Goal: Task Accomplishment & Management: Manage account settings

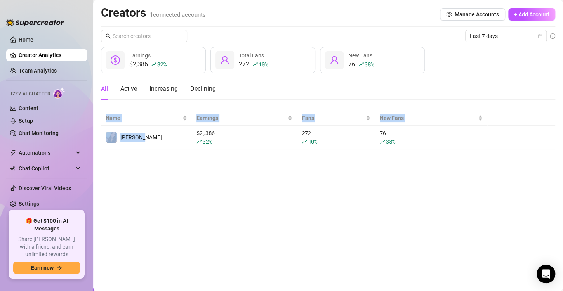
drag, startPoint x: 160, startPoint y: 149, endPoint x: 162, endPoint y: 155, distance: 7.0
click at [162, 155] on main "Creators 1 connected accounts Manage Accounts + Add Account Last 7 days $2,386 …" at bounding box center [328, 145] width 470 height 291
click at [156, 155] on main "Creators 1 connected accounts Manage Accounts + Add Account Last 7 days $2,386 …" at bounding box center [328, 145] width 470 height 291
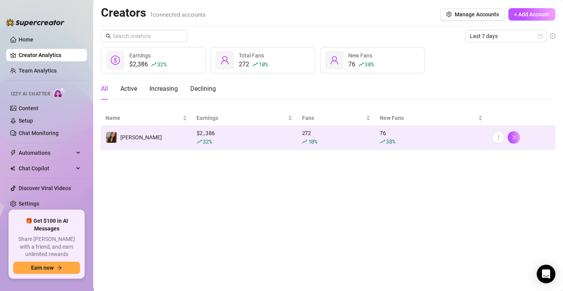
click at [173, 147] on td "[PERSON_NAME]" at bounding box center [146, 138] width 91 height 24
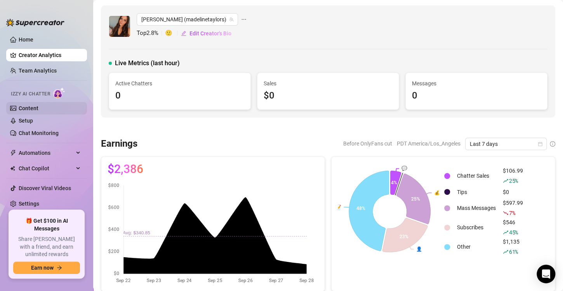
click at [38, 108] on link "Content" at bounding box center [29, 108] width 20 height 6
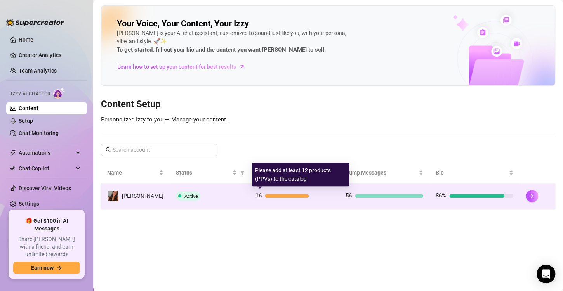
click at [317, 199] on div "16" at bounding box center [294, 195] width 78 height 9
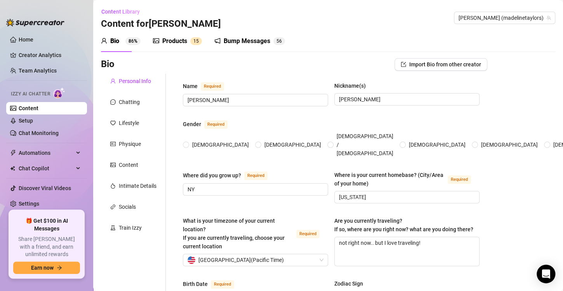
radio input "true"
type input "[DATE]"
click at [233, 40] on div "Bump Messages" at bounding box center [247, 40] width 47 height 9
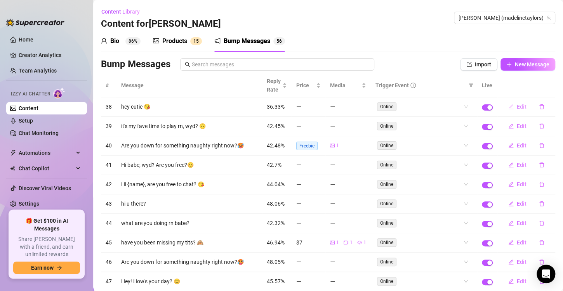
click at [517, 108] on span "Edit" at bounding box center [522, 107] width 10 height 6
type textarea "hey cutie 😘"
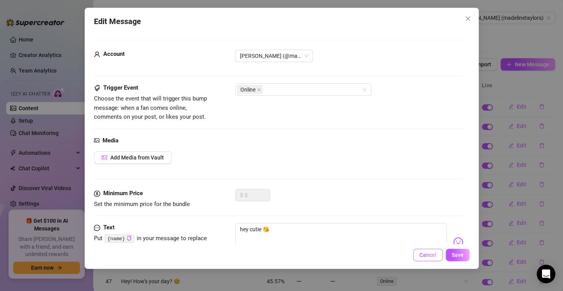
click at [425, 256] on span "Cancel" at bounding box center [427, 255] width 17 height 6
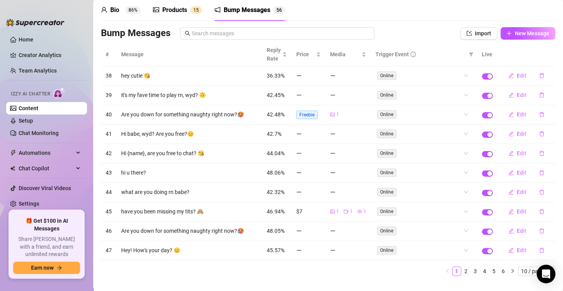
scroll to position [42, 0]
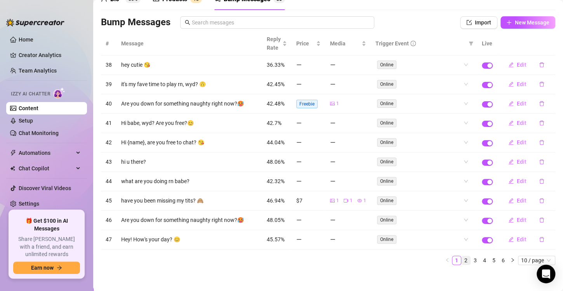
click at [461, 258] on link "2" at bounding box center [465, 260] width 9 height 9
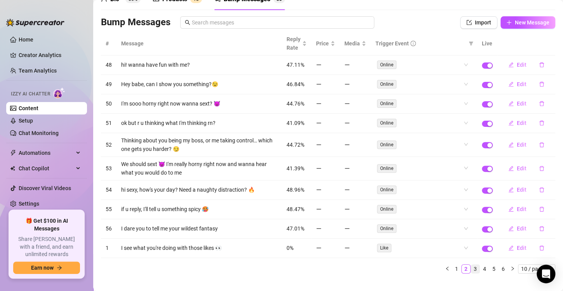
click at [471, 267] on link "3" at bounding box center [475, 269] width 9 height 9
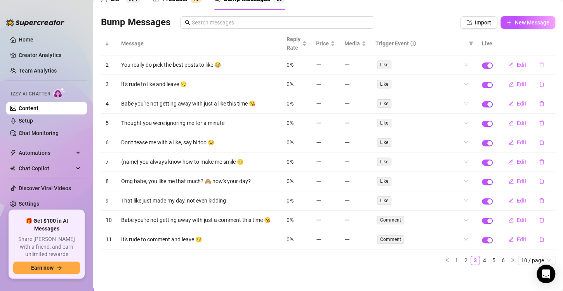
click at [539, 65] on icon "delete" at bounding box center [541, 64] width 5 height 5
click at [451, 45] on div "Trigger Event" at bounding box center [420, 43] width 90 height 9
click at [480, 257] on link "4" at bounding box center [484, 260] width 9 height 9
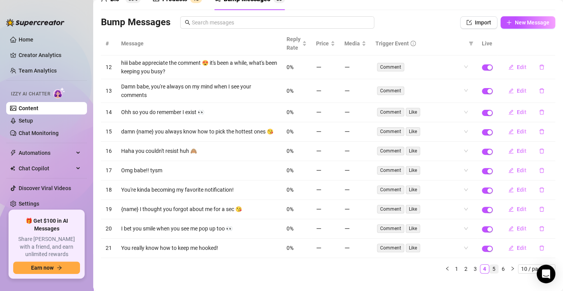
click at [489, 272] on link "5" at bounding box center [493, 269] width 9 height 9
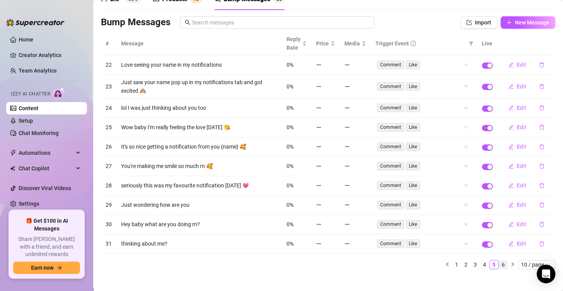
click at [499, 264] on link "6" at bounding box center [503, 264] width 9 height 9
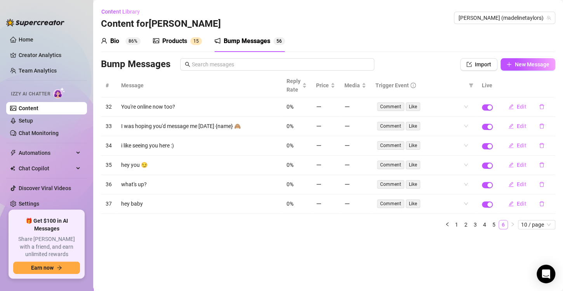
scroll to position [0, 0]
click at [542, 127] on icon "delete" at bounding box center [541, 125] width 5 height 5
click at [549, 114] on button "Yes" at bounding box center [543, 111] width 15 height 9
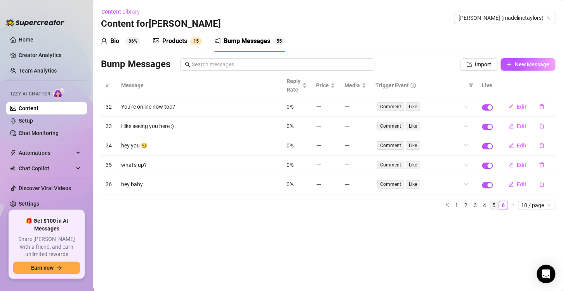
click at [492, 205] on link "5" at bounding box center [493, 205] width 9 height 9
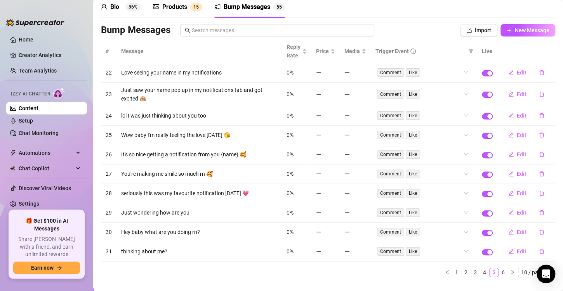
scroll to position [37, 0]
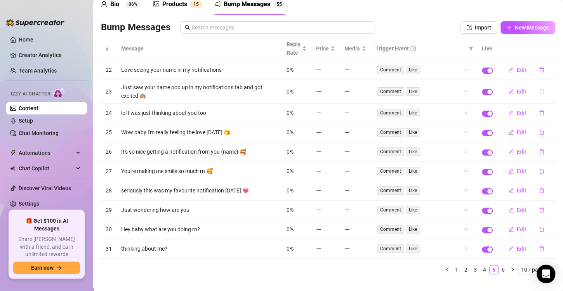
click at [539, 90] on icon "delete" at bounding box center [541, 91] width 5 height 5
click at [544, 75] on span "Yes" at bounding box center [542, 77] width 9 height 6
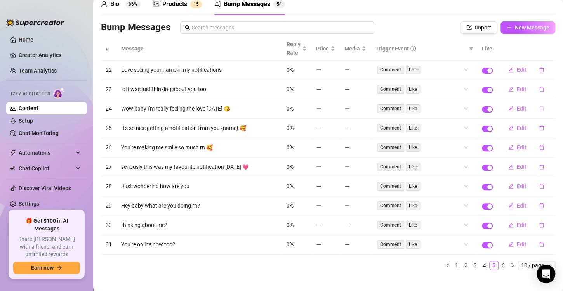
click at [539, 109] on icon "delete" at bounding box center [541, 108] width 5 height 5
click at [542, 96] on span "Yes" at bounding box center [542, 94] width 9 height 6
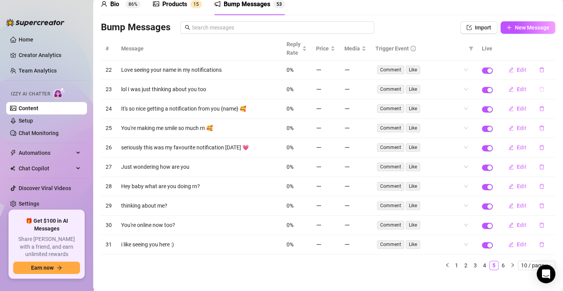
click at [539, 90] on icon "delete" at bounding box center [541, 89] width 5 height 5
click at [545, 75] on span "Yes" at bounding box center [542, 75] width 9 height 6
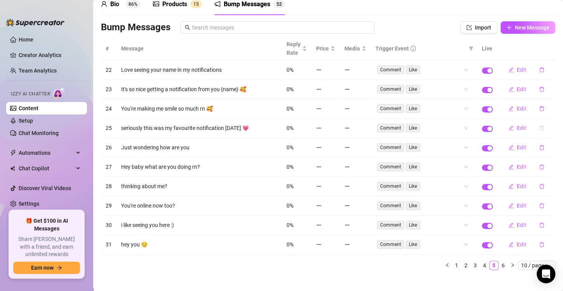
click at [539, 126] on icon "delete" at bounding box center [541, 127] width 5 height 5
click at [542, 115] on span "Yes" at bounding box center [542, 113] width 9 height 6
click at [536, 131] on button "button" at bounding box center [541, 128] width 18 height 12
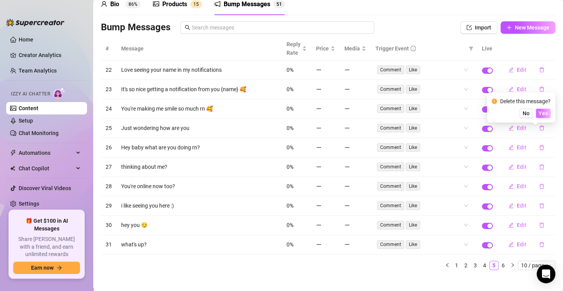
click at [549, 113] on button "Yes" at bounding box center [543, 113] width 15 height 9
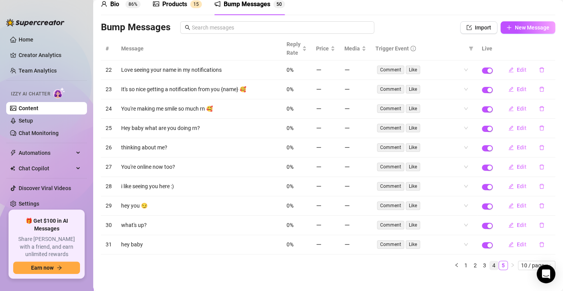
click at [489, 262] on link "4" at bounding box center [493, 265] width 9 height 9
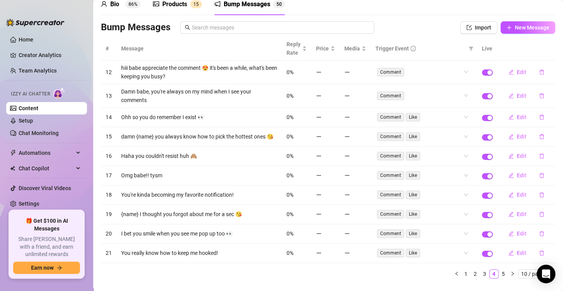
click at [517, 84] on td "Edit" at bounding box center [526, 96] width 58 height 24
click at [539, 94] on icon "delete" at bounding box center [541, 95] width 5 height 5
drag, startPoint x: 536, startPoint y: 94, endPoint x: 547, endPoint y: 78, distance: 19.8
click at [547, 78] on body "Home Creator Analytics Team Analytics Izzy AI Chatter Content Setup Chat Monito…" at bounding box center [281, 145] width 563 height 291
click at [539, 120] on icon "delete" at bounding box center [541, 116] width 5 height 5
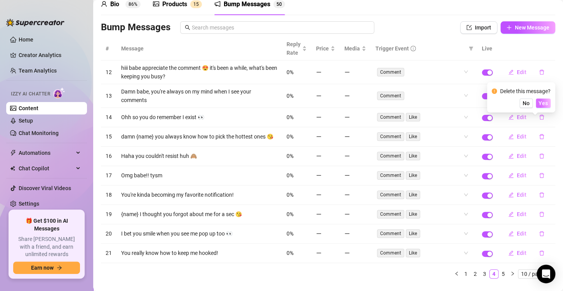
click at [544, 107] on button "Yes" at bounding box center [543, 103] width 15 height 9
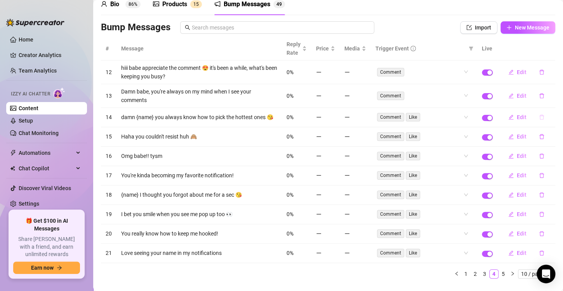
click at [539, 120] on icon "delete" at bounding box center [541, 116] width 5 height 5
click at [542, 106] on span "Yes" at bounding box center [542, 105] width 9 height 6
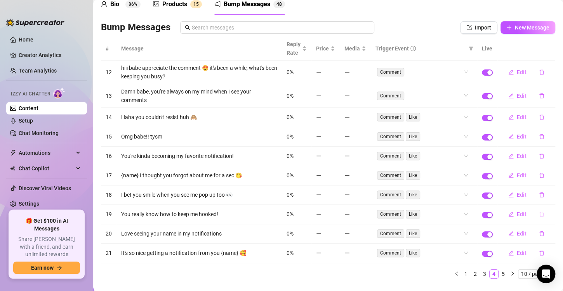
click at [539, 214] on icon "delete" at bounding box center [541, 214] width 5 height 5
click at [544, 200] on span "Yes" at bounding box center [542, 199] width 9 height 6
click at [544, 200] on td "Edit" at bounding box center [526, 194] width 58 height 19
click at [461, 272] on link "1" at bounding box center [465, 274] width 9 height 9
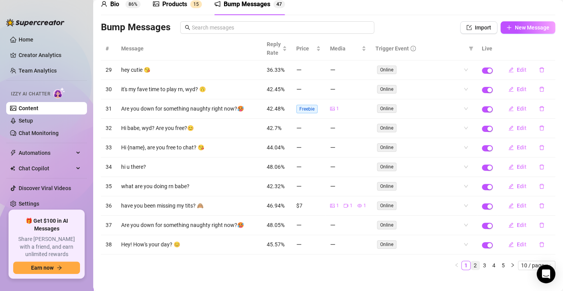
click at [471, 262] on link "2" at bounding box center [475, 265] width 9 height 9
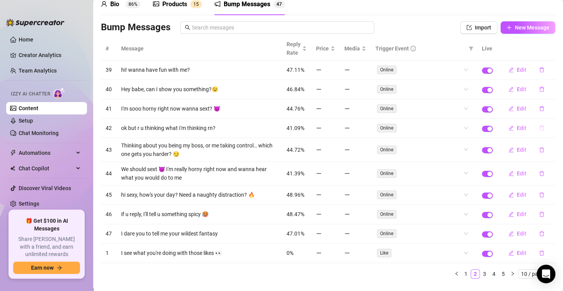
click at [539, 127] on icon "delete" at bounding box center [541, 127] width 5 height 5
click at [543, 112] on span "Yes" at bounding box center [542, 113] width 9 height 6
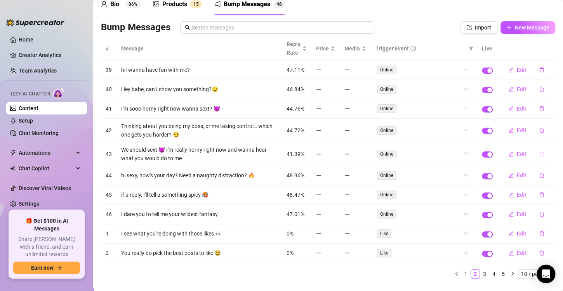
click at [539, 155] on icon "delete" at bounding box center [541, 154] width 5 height 5
click at [543, 140] on span "Yes" at bounding box center [542, 139] width 9 height 6
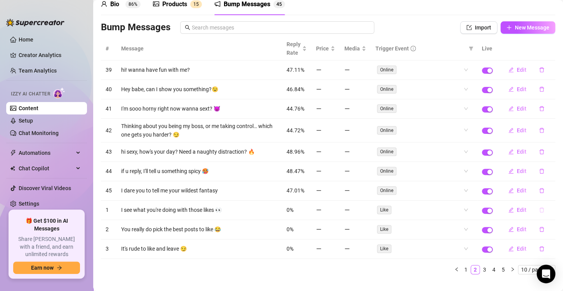
click at [539, 209] on icon "delete" at bounding box center [541, 210] width 5 height 5
click at [549, 193] on button "Yes" at bounding box center [543, 193] width 15 height 9
click at [539, 209] on icon "delete" at bounding box center [541, 209] width 5 height 5
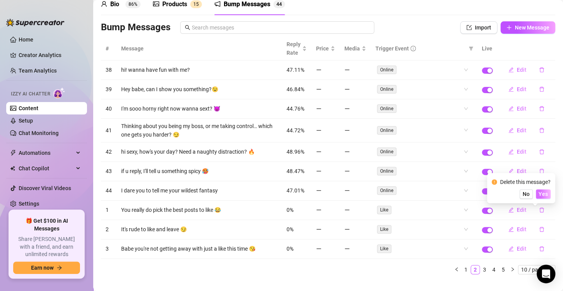
click at [548, 193] on span "Yes" at bounding box center [542, 194] width 9 height 6
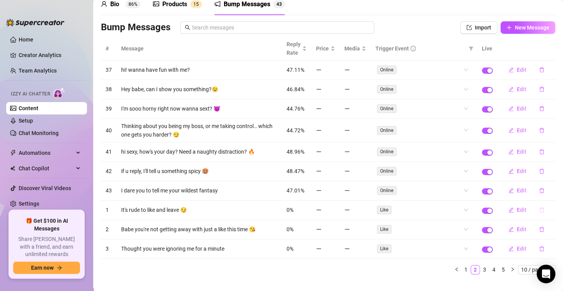
click at [539, 209] on icon "delete" at bounding box center [541, 209] width 5 height 5
click at [546, 196] on span "Yes" at bounding box center [542, 194] width 9 height 6
click at [539, 208] on icon "delete" at bounding box center [541, 210] width 5 height 5
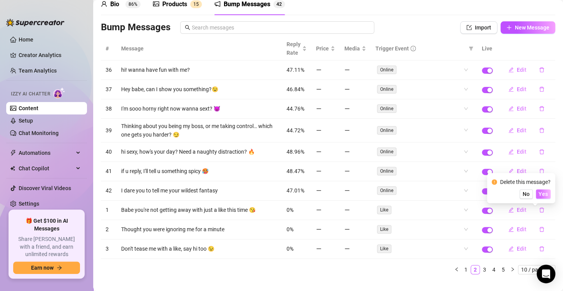
click at [543, 196] on span "Yes" at bounding box center [542, 194] width 9 height 6
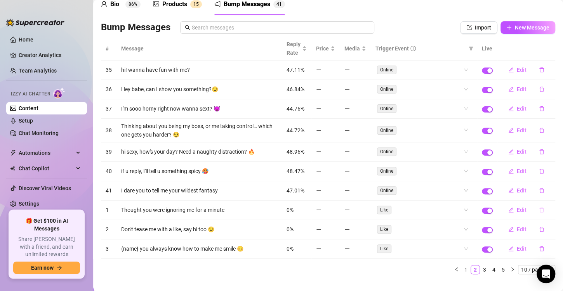
click at [539, 208] on icon "delete" at bounding box center [541, 209] width 5 height 5
click at [546, 196] on span "Yes" at bounding box center [542, 194] width 9 height 6
click at [537, 211] on button "button" at bounding box center [541, 210] width 18 height 12
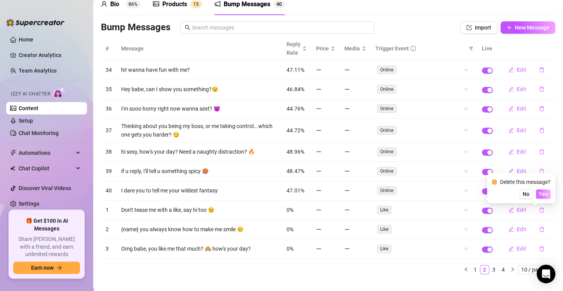
click at [545, 196] on span "Yes" at bounding box center [542, 194] width 9 height 6
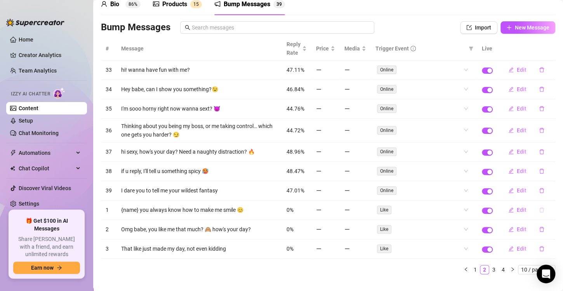
click at [535, 211] on button "button" at bounding box center [541, 210] width 18 height 12
click at [541, 196] on span "Yes" at bounding box center [542, 194] width 9 height 6
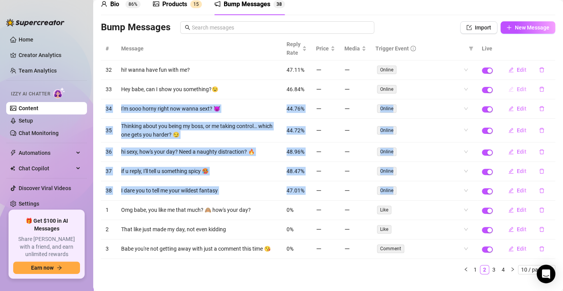
drag, startPoint x: 541, startPoint y: 196, endPoint x: 504, endPoint y: 92, distance: 110.1
click at [504, 92] on tbody "32 hi! wanna have fun with me? 47.11% Online Edit 33 Hey babe, can I show you s…" at bounding box center [328, 160] width 454 height 198
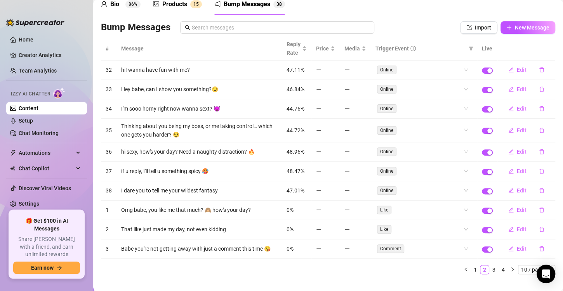
click at [433, 36] on div "Bump Messages Import New Message" at bounding box center [328, 29] width 454 height 16
click at [539, 209] on icon "delete" at bounding box center [541, 209] width 5 height 5
click at [543, 194] on span "Yes" at bounding box center [542, 194] width 9 height 6
click at [539, 210] on icon "delete" at bounding box center [541, 209] width 5 height 5
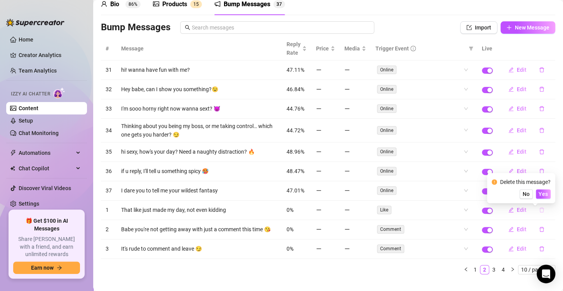
click at [539, 210] on icon "delete" at bounding box center [541, 210] width 5 height 5
drag, startPoint x: 536, startPoint y: 206, endPoint x: 534, endPoint y: 211, distance: 4.9
click at [534, 211] on button "button" at bounding box center [541, 210] width 18 height 12
drag, startPoint x: 534, startPoint y: 211, endPoint x: 547, endPoint y: 196, distance: 20.1
click at [547, 196] on body "Home Creator Analytics Team Analytics Izzy AI Chatter Content Setup Chat Monito…" at bounding box center [281, 145] width 563 height 291
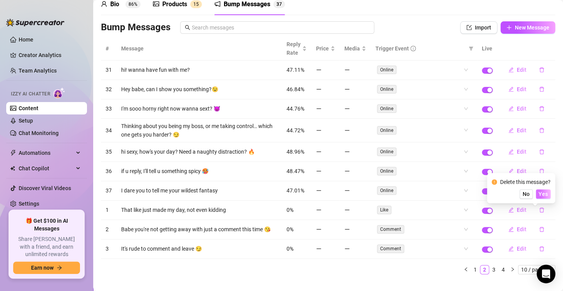
click at [547, 196] on span "Yes" at bounding box center [542, 194] width 9 height 6
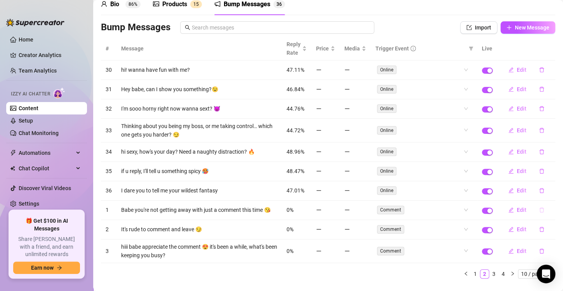
click at [539, 208] on icon "delete" at bounding box center [541, 209] width 5 height 5
click at [546, 197] on span "Yes" at bounding box center [542, 194] width 9 height 6
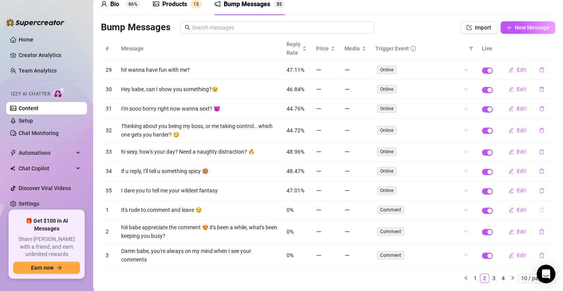
click at [539, 209] on icon "delete" at bounding box center [541, 209] width 5 height 5
click at [548, 195] on span "Yes" at bounding box center [542, 194] width 9 height 6
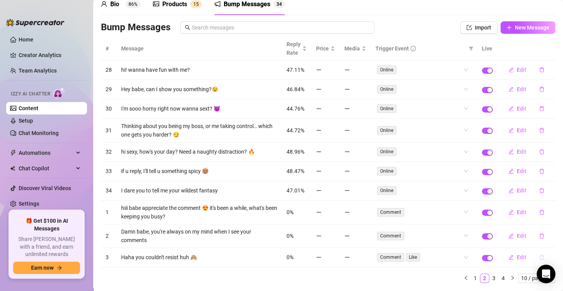
click at [539, 255] on icon "delete" at bounding box center [541, 257] width 5 height 5
click at [547, 240] on span "Yes" at bounding box center [542, 241] width 9 height 6
click at [539, 258] on icon "delete" at bounding box center [541, 257] width 5 height 5
click at [545, 244] on span "Yes" at bounding box center [542, 241] width 9 height 6
click at [539, 256] on icon "delete" at bounding box center [541, 257] width 5 height 5
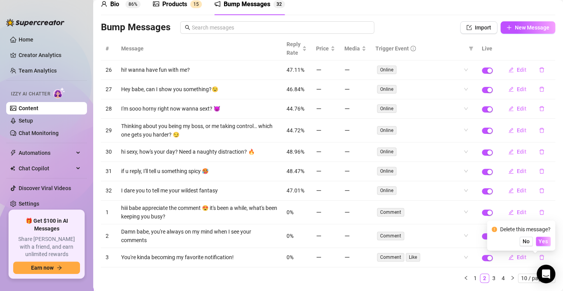
click at [543, 243] on span "Yes" at bounding box center [542, 241] width 9 height 6
click at [539, 257] on icon "delete" at bounding box center [541, 257] width 5 height 5
click at [543, 244] on span "Yes" at bounding box center [542, 241] width 9 height 6
click at [539, 256] on icon "delete" at bounding box center [541, 257] width 5 height 5
click at [544, 241] on span "Yes" at bounding box center [542, 241] width 9 height 6
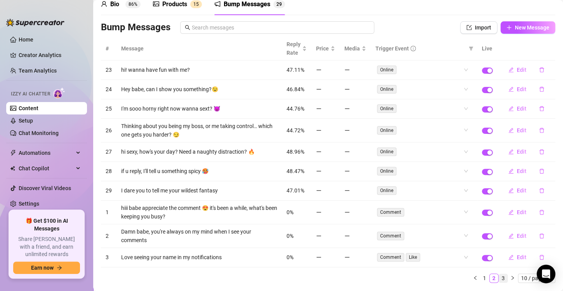
click at [499, 278] on link "3" at bounding box center [503, 278] width 9 height 9
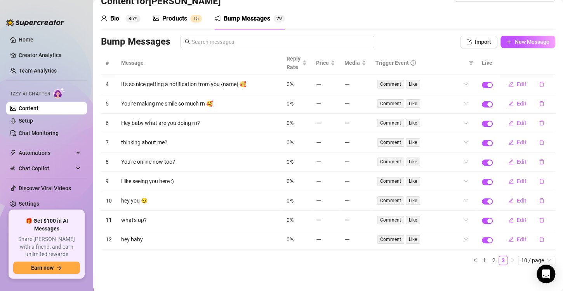
scroll to position [0, 0]
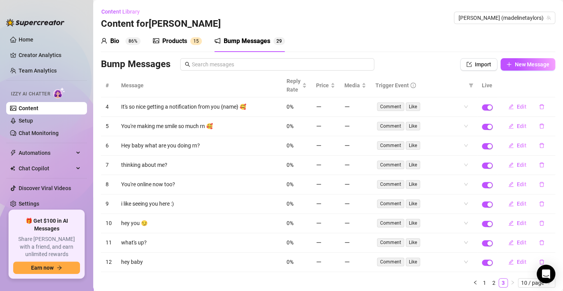
click at [168, 44] on div "Products" at bounding box center [174, 40] width 25 height 9
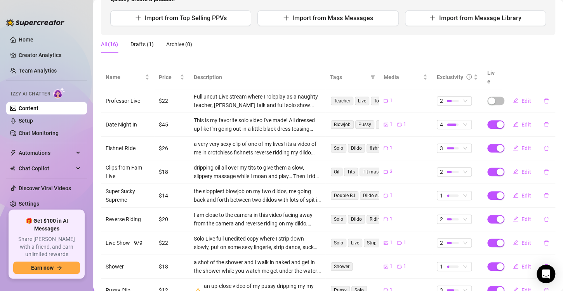
scroll to position [93, 0]
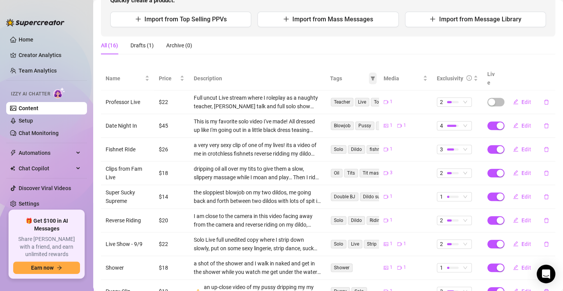
drag, startPoint x: 364, startPoint y: 73, endPoint x: 368, endPoint y: 73, distance: 4.3
click at [368, 74] on div "Tags" at bounding box center [352, 78] width 44 height 9
click at [370, 76] on icon "filter" at bounding box center [372, 78] width 4 height 4
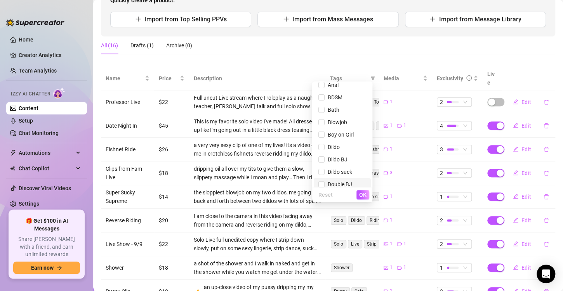
scroll to position [0, 0]
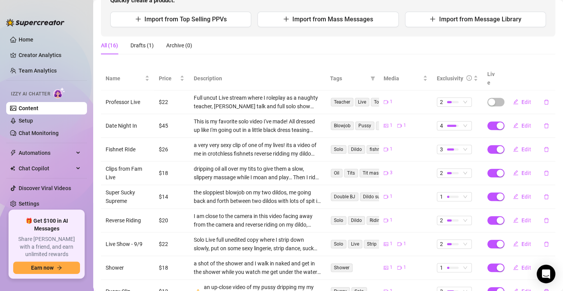
click at [322, 65] on div "Products Import New Product Quickly create a product: Import from Top Selling P…" at bounding box center [328, 157] width 454 height 384
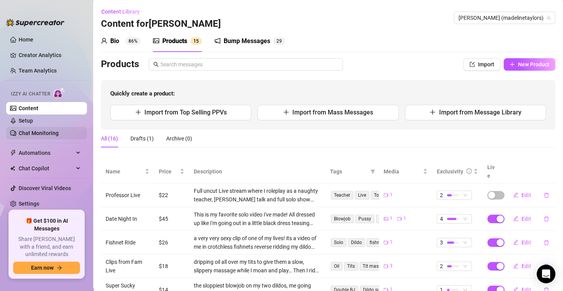
click at [38, 136] on link "Chat Monitoring" at bounding box center [39, 133] width 40 height 6
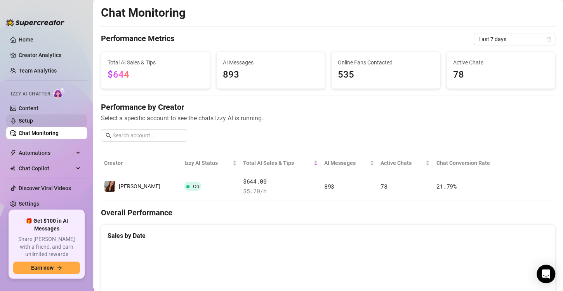
click at [33, 121] on link "Setup" at bounding box center [26, 121] width 14 height 6
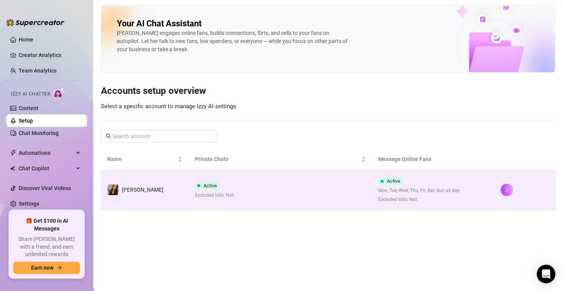
drag, startPoint x: 295, startPoint y: 189, endPoint x: 256, endPoint y: 192, distance: 38.9
click at [256, 192] on td "Active Excluded lists: Not" at bounding box center [280, 190] width 183 height 40
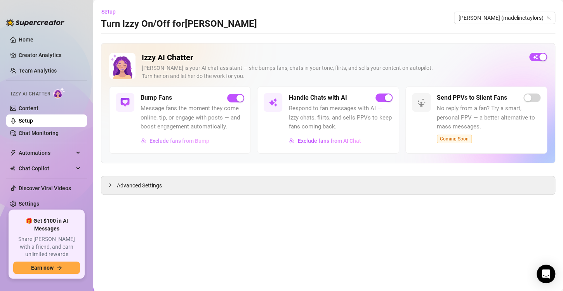
click at [197, 141] on span "Exclude fans from Bump" at bounding box center [179, 141] width 60 height 6
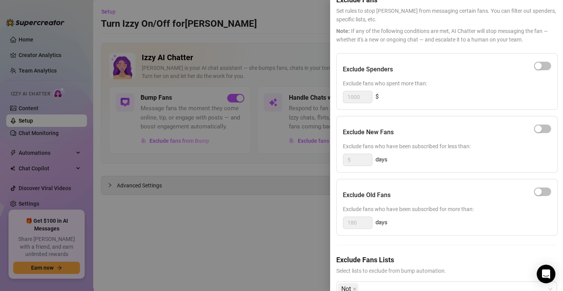
scroll to position [67, 0]
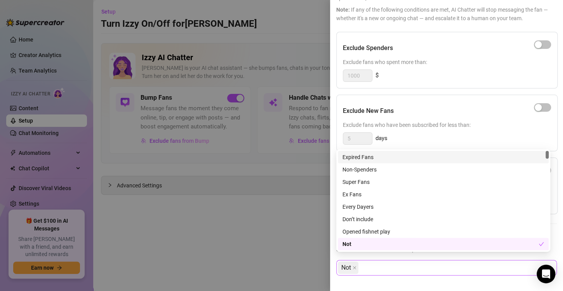
click at [462, 262] on div "Not" at bounding box center [442, 268] width 209 height 14
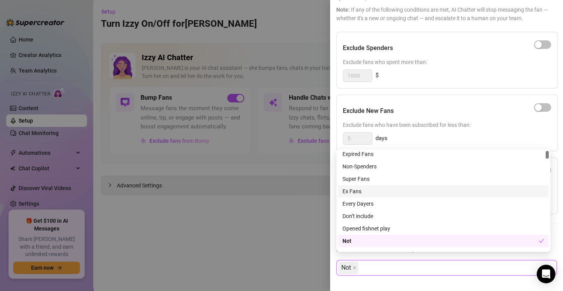
scroll to position [0, 0]
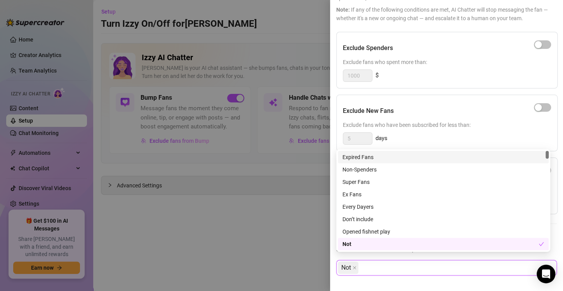
click at [375, 156] on div "Expired Fans" at bounding box center [442, 157] width 201 height 9
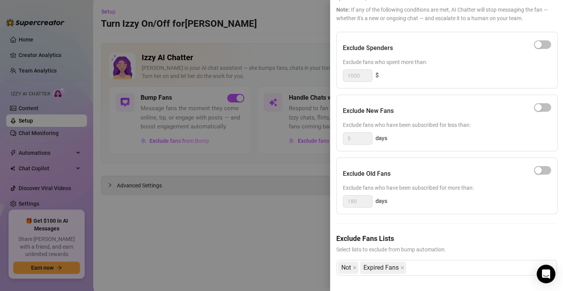
click at [323, 203] on div at bounding box center [281, 145] width 563 height 291
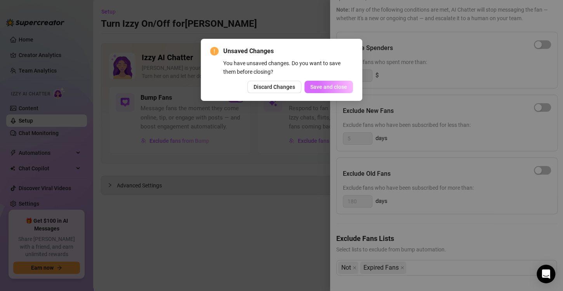
click at [341, 89] on span "Save and close" at bounding box center [328, 87] width 37 height 6
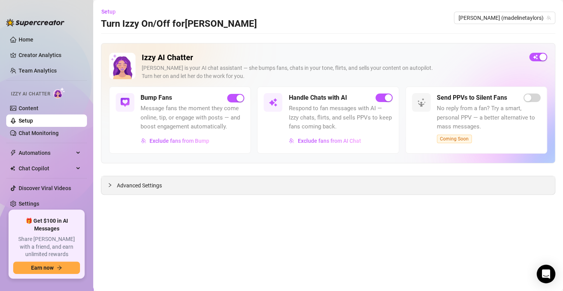
click at [220, 189] on div "Advanced Settings" at bounding box center [327, 185] width 453 height 18
click at [124, 183] on span "Advanced Settings" at bounding box center [139, 185] width 45 height 9
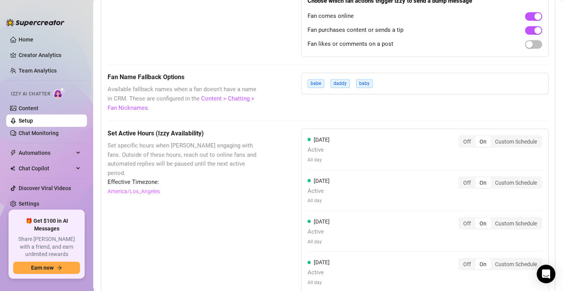
scroll to position [598, 0]
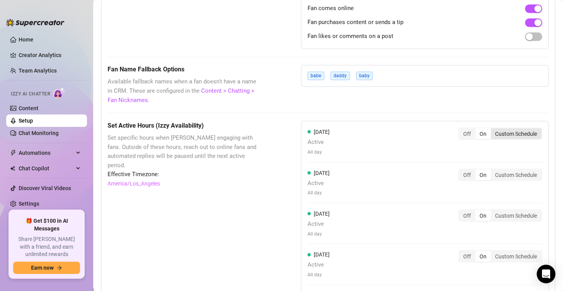
click at [500, 133] on div "Custom Schedule" at bounding box center [516, 133] width 50 height 11
click at [492, 129] on input "Custom Schedule" at bounding box center [492, 129] width 0 height 0
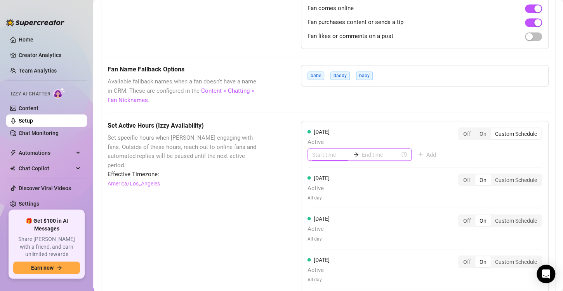
click at [327, 154] on input at bounding box center [331, 154] width 38 height 9
click at [436, 124] on div "[DATE] Active Add Off On Custom Schedule [DATE] Active All day Off On Custom Sc…" at bounding box center [425, 270] width 248 height 298
click at [478, 136] on div "On" at bounding box center [483, 133] width 16 height 11
click at [477, 129] on input "On" at bounding box center [477, 129] width 0 height 0
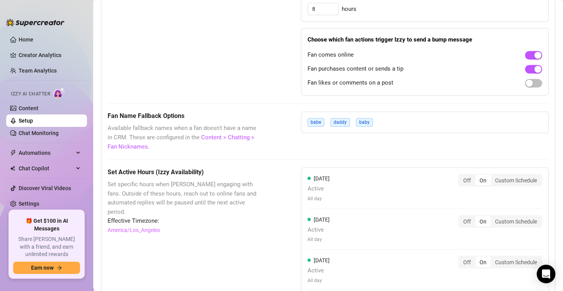
scroll to position [551, 0]
click at [503, 178] on div "Custom Schedule" at bounding box center [516, 180] width 50 height 11
click at [492, 176] on input "Custom Schedule" at bounding box center [492, 176] width 0 height 0
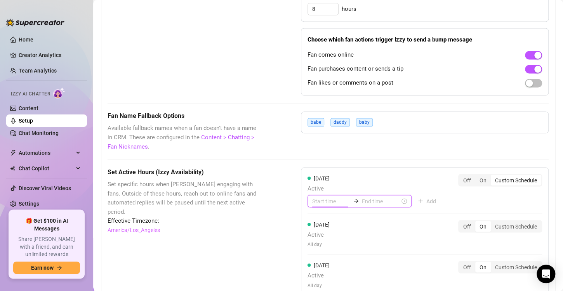
click at [321, 203] on input at bounding box center [331, 201] width 38 height 9
type input "00:10"
type input "00:00"
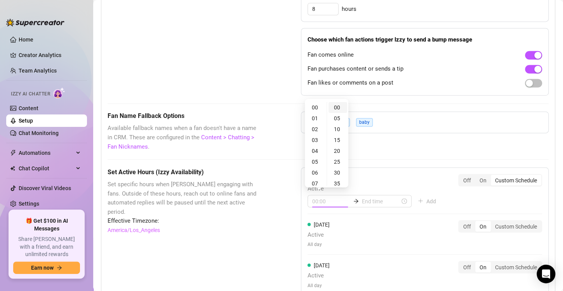
drag, startPoint x: 313, startPoint y: 107, endPoint x: 336, endPoint y: 107, distance: 23.3
click at [336, 107] on div "00 01 02 03 04 05 06 07 08 09 10 11 12 13 14 15 16 17 18 19 20 21 22 23 00 05 1…" at bounding box center [326, 144] width 43 height 87
type input "00:05"
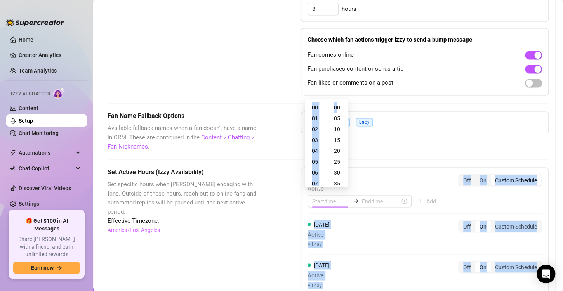
drag, startPoint x: 336, startPoint y: 107, endPoint x: 373, endPoint y: 186, distance: 87.2
click at [373, 186] on body "Home Creator Analytics Team Analytics Izzy AI Chatter Content Setup Chat Monito…" at bounding box center [281, 145] width 563 height 291
click at [358, 204] on div at bounding box center [359, 201] width 104 height 12
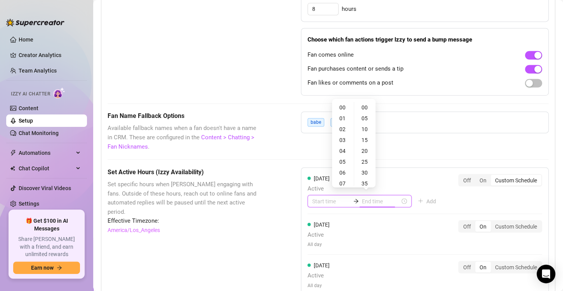
click at [362, 202] on input at bounding box center [381, 201] width 38 height 9
type input "20:00"
drag, startPoint x: 341, startPoint y: 105, endPoint x: 342, endPoint y: 126, distance: 21.0
click at [342, 126] on ul "00 01 02 03 04 05 06 07 08 09 10 11 12 13 14 15 16 17 18 19 20 21 22 23" at bounding box center [343, 144] width 22 height 84
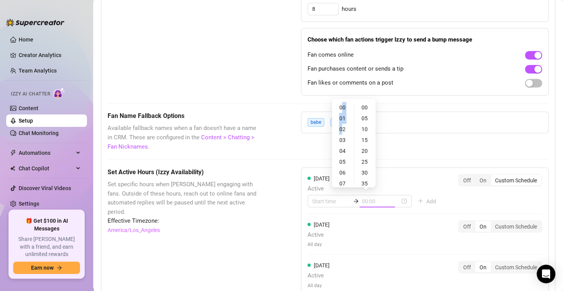
type input "00:05"
type input "00:30"
click at [340, 150] on div "08" at bounding box center [342, 149] width 19 height 11
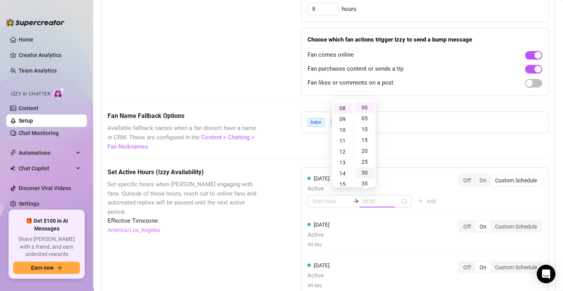
click at [363, 174] on div "30" at bounding box center [364, 172] width 19 height 11
type input "08:30"
click at [448, 205] on div "[DATE] Active 08:30 Add Off On Custom Schedule" at bounding box center [424, 190] width 234 height 33
type input "08:30"
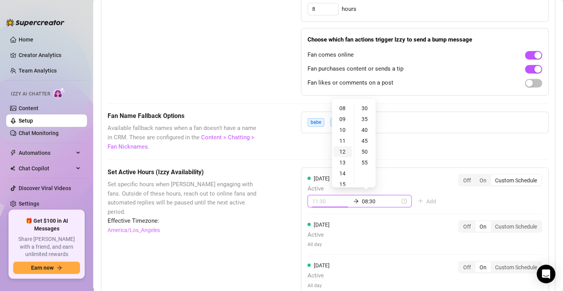
type input "12:30"
click at [340, 105] on div "00" at bounding box center [342, 107] width 19 height 11
click at [367, 118] on div "05" at bounding box center [364, 118] width 19 height 11
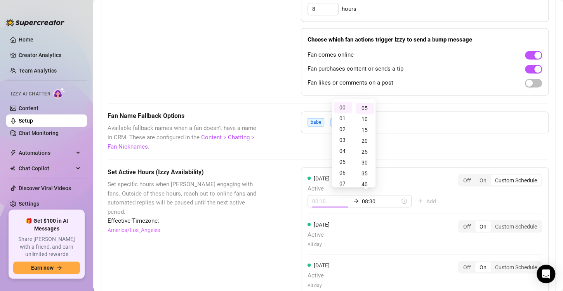
type input "00:05"
drag, startPoint x: 407, startPoint y: 172, endPoint x: 376, endPoint y: 220, distance: 56.4
click at [376, 220] on div "[DATE] Active All day Off On Custom Schedule" at bounding box center [424, 234] width 234 height 28
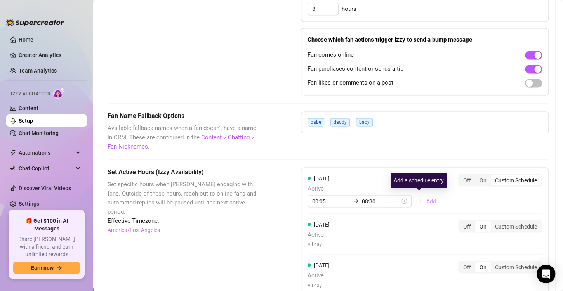
click at [420, 200] on icon "plus" at bounding box center [420, 201] width 0 height 4
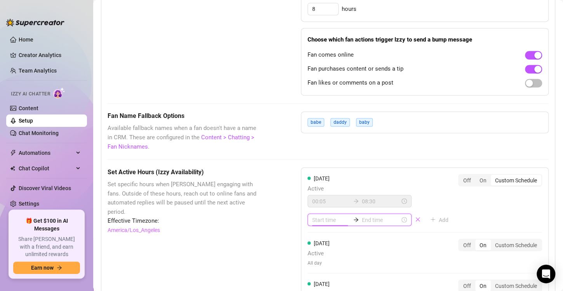
click at [328, 217] on input at bounding box center [331, 219] width 38 height 9
type input "12:00"
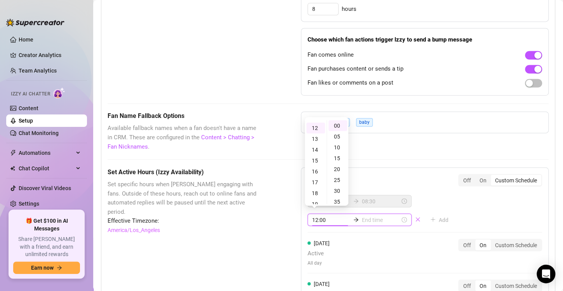
click at [362, 217] on input at bounding box center [381, 219] width 38 height 9
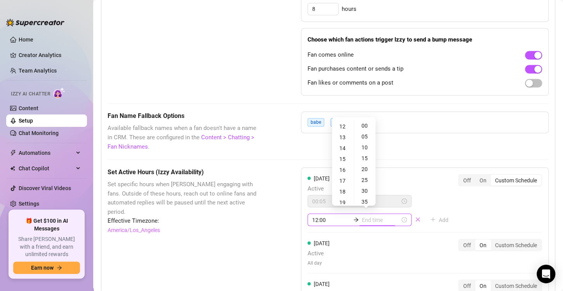
type input "12:35"
click at [343, 140] on div "05" at bounding box center [342, 140] width 19 height 11
click at [363, 191] on div "30" at bounding box center [364, 190] width 19 height 11
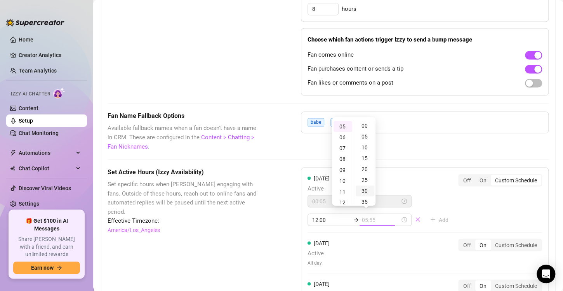
scroll to position [64, 0]
type input "05:30"
type input "12:00"
click at [476, 221] on div "[DATE] Active 00:05 08:30 Add Off On Custom Schedule" at bounding box center [424, 200] width 234 height 52
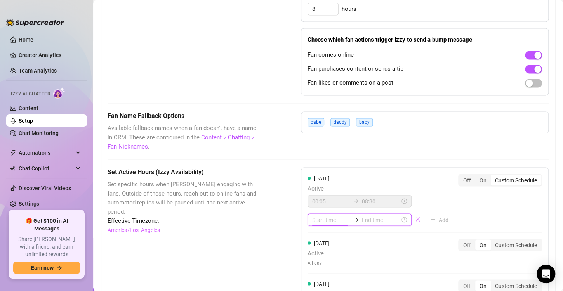
click at [337, 215] on input at bounding box center [331, 219] width 38 height 9
type input "17:00"
click at [312, 129] on div "12" at bounding box center [315, 126] width 19 height 11
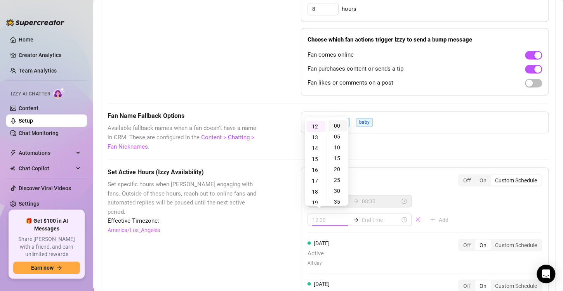
click at [339, 126] on div "00" at bounding box center [337, 125] width 19 height 11
type input "12:00"
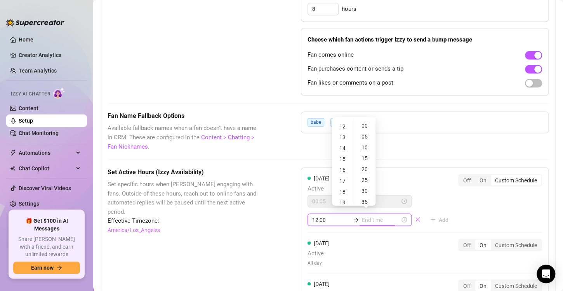
click at [368, 217] on input at bounding box center [381, 219] width 38 height 9
type input "12:35"
click at [343, 129] on div "05" at bounding box center [342, 130] width 19 height 11
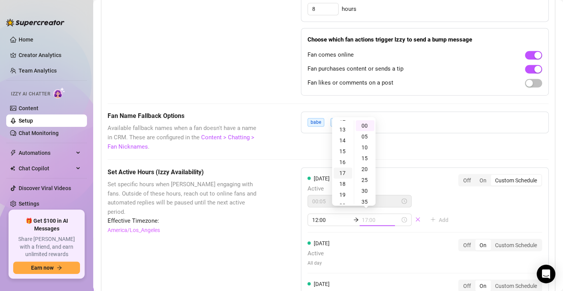
click at [344, 172] on div "17" at bounding box center [342, 173] width 19 height 11
click at [364, 191] on div "30" at bounding box center [364, 190] width 19 height 11
type input "17:30"
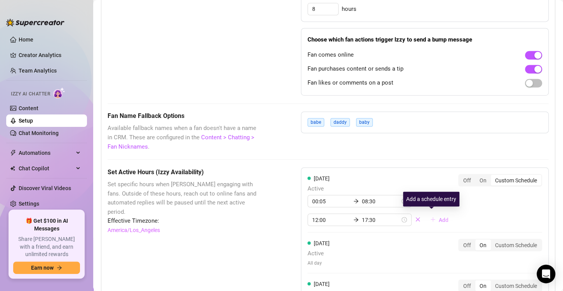
click at [439, 220] on span "Add" at bounding box center [444, 220] width 10 height 6
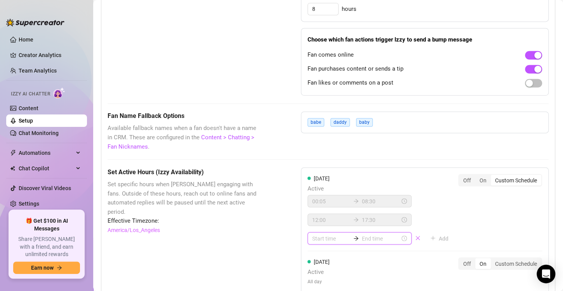
click at [328, 238] on input at bounding box center [331, 238] width 38 height 9
click at [316, 218] on div "21" at bounding box center [315, 218] width 19 height 11
type input "21:00"
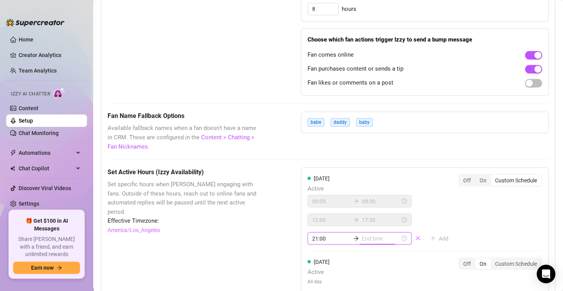
click at [419, 217] on div "00:05 08:30 12:00 17:30 21:00 Add" at bounding box center [380, 220] width 147 height 50
click at [456, 215] on div "[DATE] Active 00:05 08:30 12:00 17:30 Add Off On Custom Schedule" at bounding box center [424, 209] width 234 height 71
click at [333, 239] on input at bounding box center [331, 238] width 38 height 9
click at [311, 144] on div "21" at bounding box center [315, 145] width 19 height 11
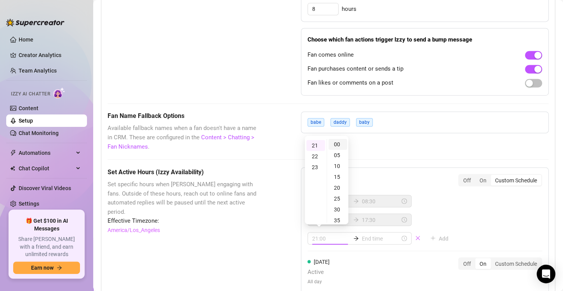
click at [336, 145] on div "00" at bounding box center [337, 144] width 19 height 11
type input "21:00"
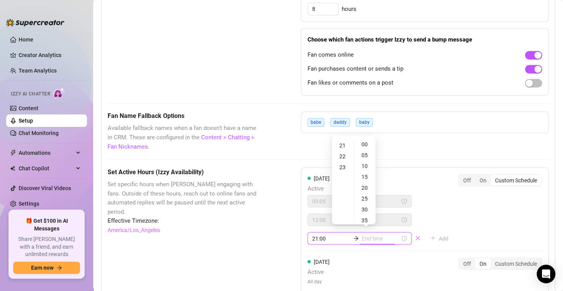
click at [367, 239] on input at bounding box center [381, 238] width 38 height 9
type input "21:35"
click at [346, 170] on div "23" at bounding box center [342, 167] width 19 height 11
type input "23:55"
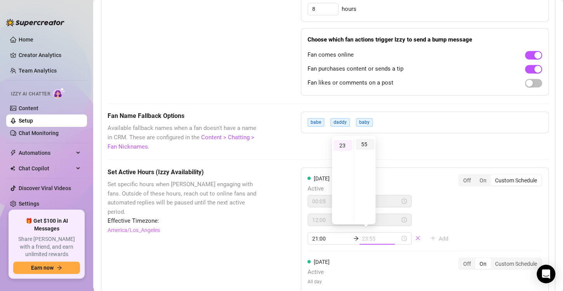
click at [361, 144] on div "55" at bounding box center [364, 144] width 19 height 11
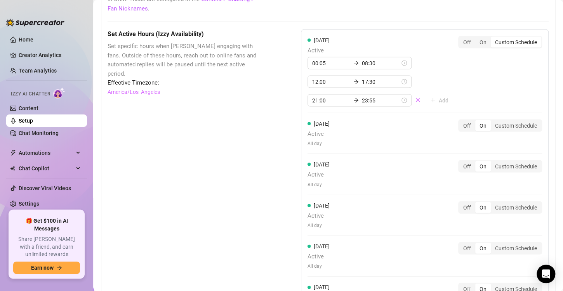
scroll to position [688, 0]
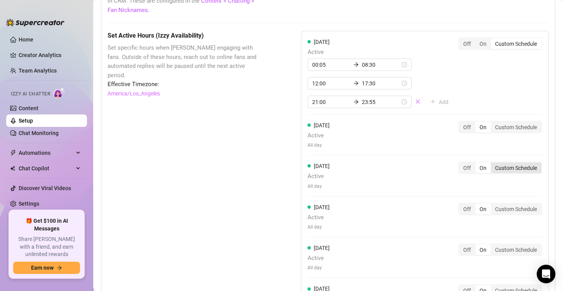
click at [504, 168] on div "Custom Schedule" at bounding box center [516, 167] width 50 height 11
click at [492, 163] on input "Custom Schedule" at bounding box center [492, 163] width 0 height 0
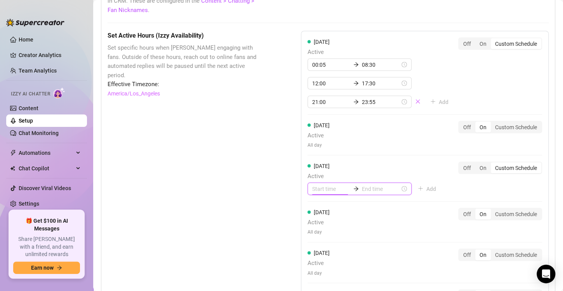
click at [330, 186] on input at bounding box center [331, 188] width 38 height 9
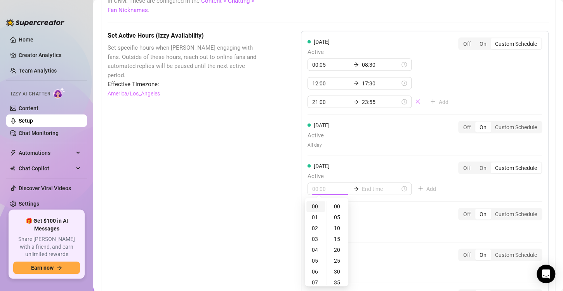
click at [315, 207] on div "00" at bounding box center [315, 206] width 19 height 11
click at [336, 216] on div "05" at bounding box center [337, 217] width 19 height 11
type input "00:05"
click at [370, 188] on input at bounding box center [381, 188] width 38 height 9
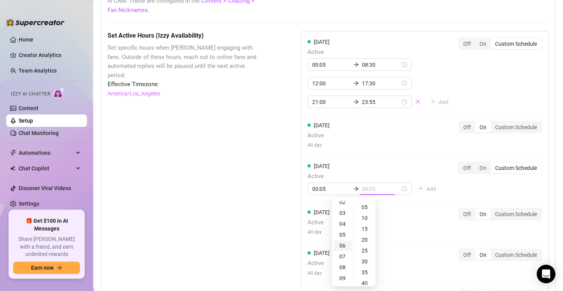
click at [342, 267] on div "08" at bounding box center [342, 267] width 19 height 11
click at [363, 260] on div "30" at bounding box center [364, 261] width 19 height 11
type input "08:30"
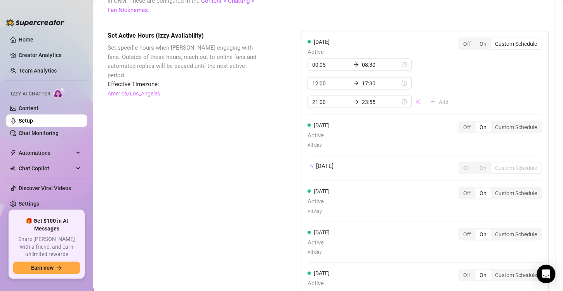
click at [456, 196] on div "[DATE] Active 00:05 08:30 12:00 17:30 21:00 23:55 Add Off On Custom Schedule [D…" at bounding box center [425, 191] width 248 height 320
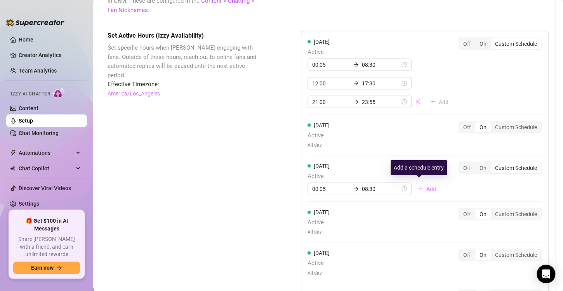
click at [426, 188] on span "Add" at bounding box center [431, 188] width 10 height 6
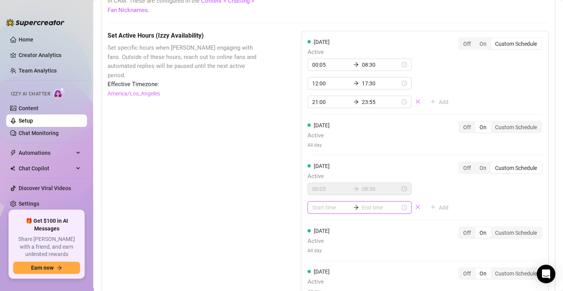
click at [330, 206] on input at bounding box center [331, 207] width 38 height 9
type input "12:00"
type input "17:30"
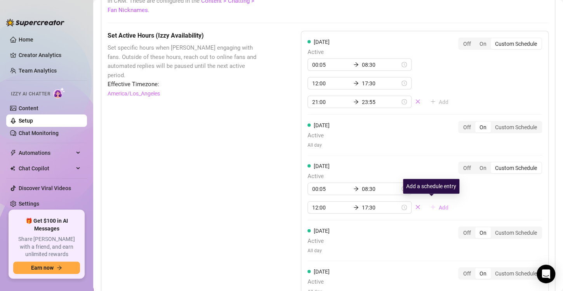
click at [439, 204] on span "Add" at bounding box center [444, 207] width 10 height 6
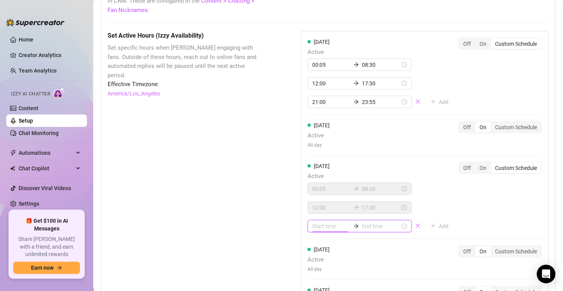
click at [317, 222] on input at bounding box center [331, 226] width 38 height 9
type input "21:00"
type input "3"
type input "23:55"
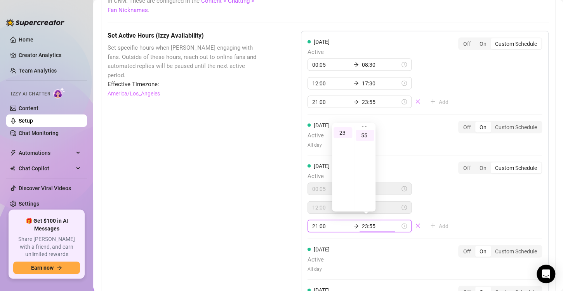
scroll to position [119, 0]
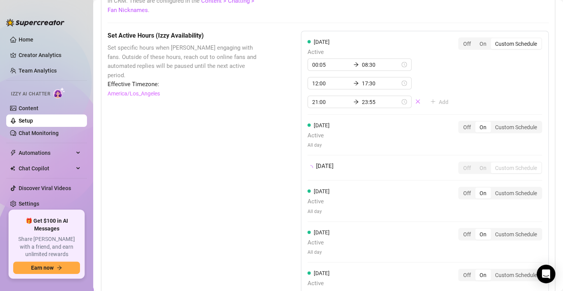
click at [454, 229] on div "[DATE] Active 00:05 08:30 12:00 17:30 21:00 23:55 Add Off On Custom Schedule [D…" at bounding box center [425, 191] width 248 height 320
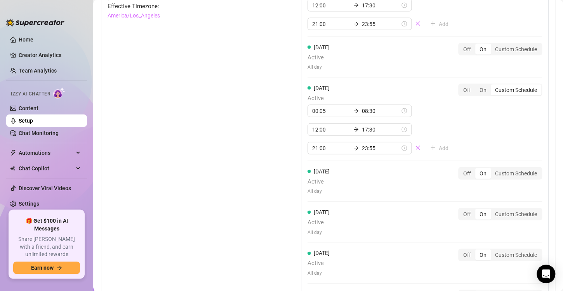
scroll to position [765, 0]
click at [499, 215] on div "Custom Schedule" at bounding box center [516, 214] width 50 height 11
click at [492, 210] on input "Custom Schedule" at bounding box center [492, 210] width 0 height 0
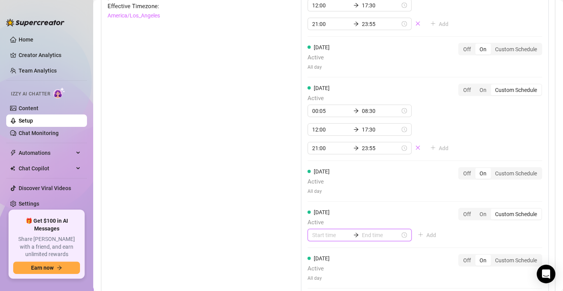
click at [324, 235] on input at bounding box center [331, 235] width 38 height 9
type input "0005"
click at [323, 233] on input at bounding box center [331, 235] width 38 height 9
type input "00:10"
click at [313, 142] on div "00" at bounding box center [315, 140] width 19 height 11
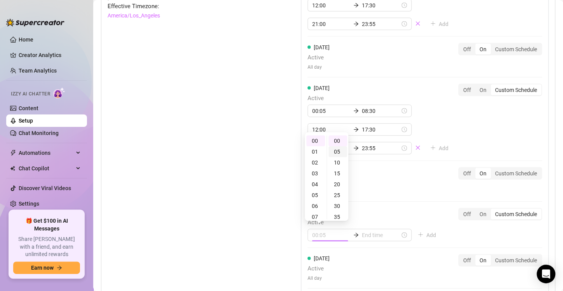
click at [338, 151] on div "05" at bounding box center [337, 151] width 19 height 11
type input "00:05"
click at [367, 232] on input at bounding box center [381, 235] width 38 height 9
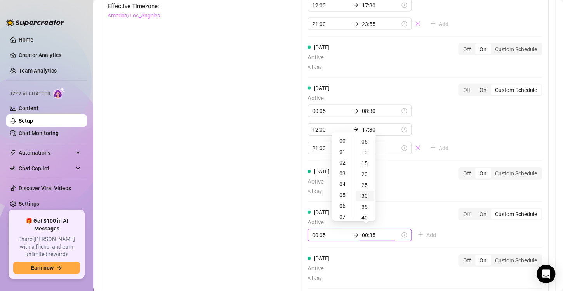
type input "00:30"
click at [340, 206] on div "08" at bounding box center [342, 207] width 19 height 11
click at [364, 196] on div "30" at bounding box center [364, 196] width 19 height 11
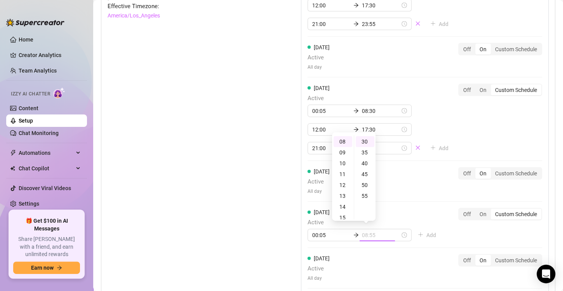
type input "08:30"
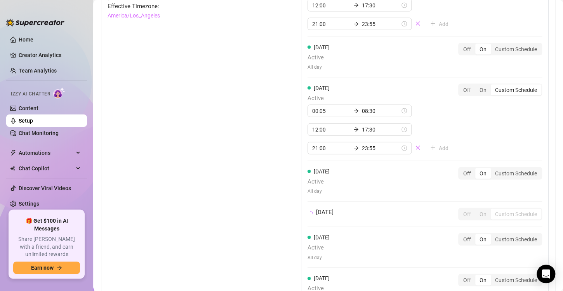
click at [438, 238] on div "[DATE] Active 00:05 08:30 12:00 17:30 21:00 23:55 Add Off On Custom Schedule [D…" at bounding box center [425, 134] width 248 height 362
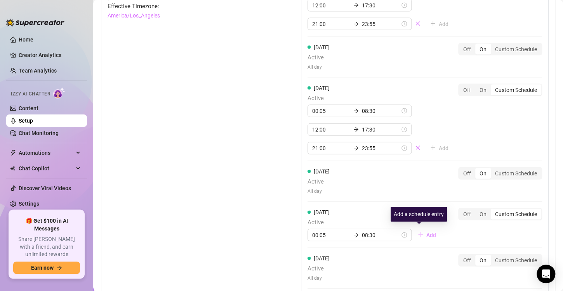
click at [426, 234] on span "Add" at bounding box center [431, 235] width 10 height 6
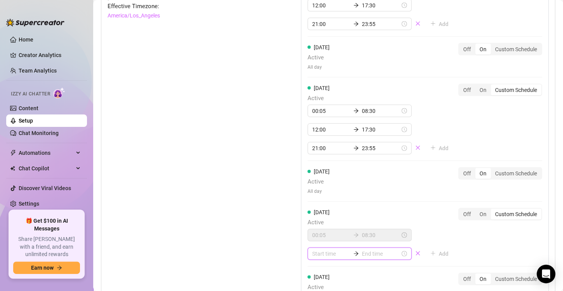
click at [316, 253] on input at bounding box center [331, 254] width 38 height 9
type input "1200"
click at [362, 250] on input at bounding box center [381, 254] width 38 height 9
click at [330, 250] on input at bounding box center [331, 254] width 38 height 9
type input "06:00"
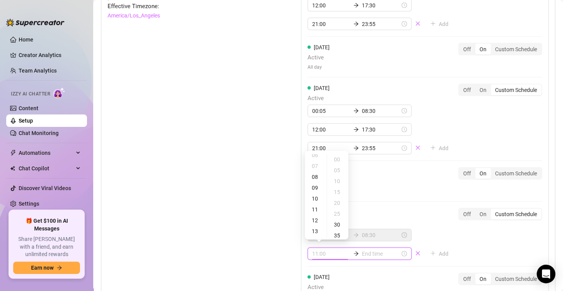
scroll to position [70, 0]
click at [314, 221] on div "12" at bounding box center [315, 220] width 19 height 11
type input "12:00"
click at [337, 158] on div "00" at bounding box center [337, 159] width 19 height 11
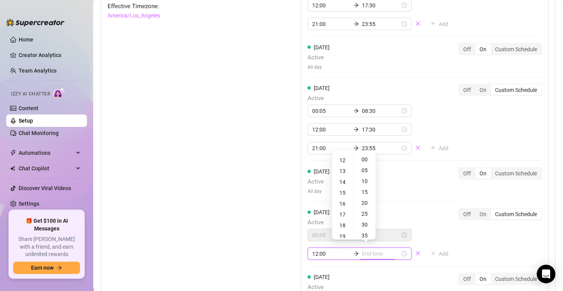
click at [372, 253] on input at bounding box center [381, 254] width 38 height 9
type input "12:35"
click at [343, 214] on div "17" at bounding box center [342, 214] width 19 height 11
click at [366, 184] on div "30" at bounding box center [364, 184] width 19 height 11
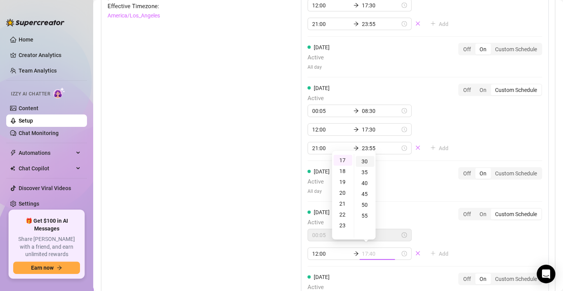
scroll to position [64, 0]
type input "17:30"
click at [456, 249] on div "[DATE] Active 00:05 08:30 12:00 17:30 21:00 23:55 Add Off On Custom Schedule [D…" at bounding box center [425, 154] width 248 height 402
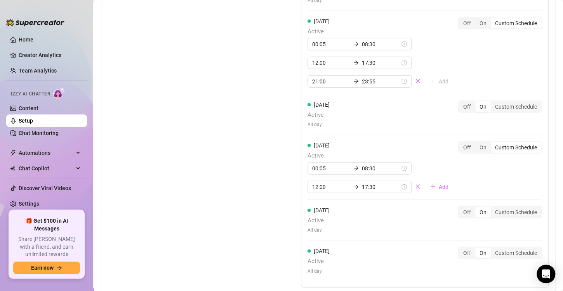
scroll to position [846, 0]
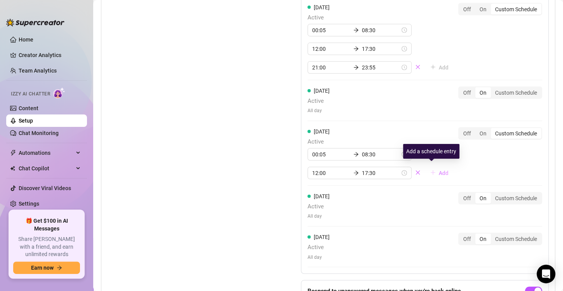
click at [430, 171] on button "Add" at bounding box center [439, 173] width 31 height 12
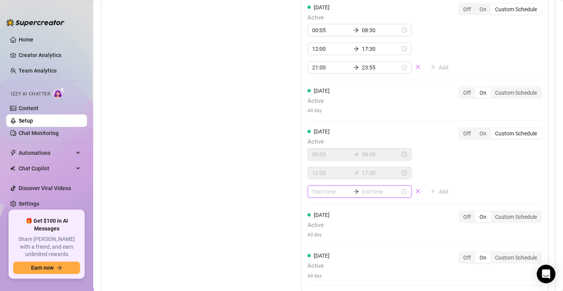
click at [333, 187] on input at bounding box center [331, 191] width 38 height 9
type input "14:00"
click at [314, 111] on div "21" at bounding box center [315, 111] width 19 height 11
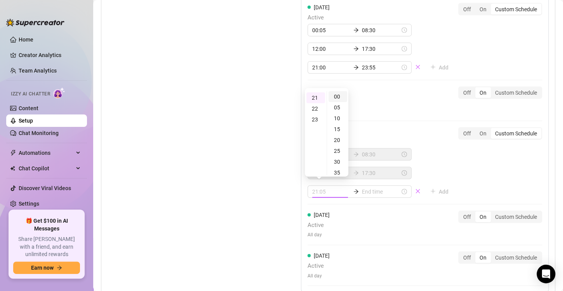
type input "21:00"
click at [338, 94] on div "00" at bounding box center [337, 96] width 19 height 11
click at [368, 187] on input at bounding box center [381, 191] width 38 height 9
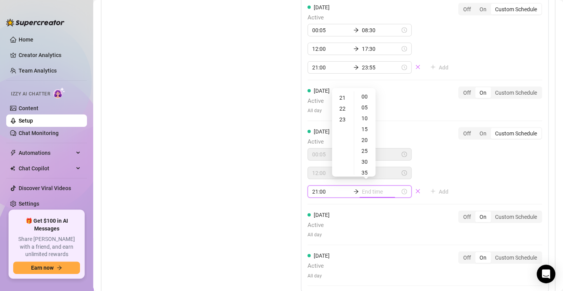
type input "21:35"
click at [341, 117] on div "23" at bounding box center [342, 119] width 19 height 11
type input "23:55"
click at [363, 95] on div "55" at bounding box center [364, 96] width 19 height 11
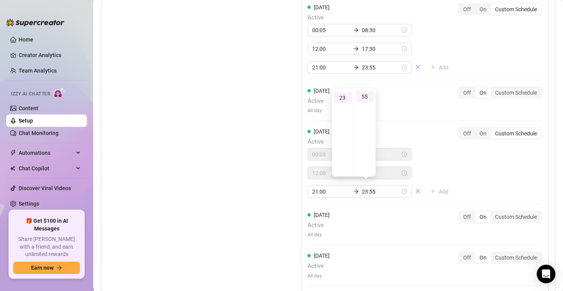
click at [459, 180] on div "[DATE] Active 00:05 08:30 12:00 17:30 21:00 23:55 Add Off On Custom Schedule [D…" at bounding box center [425, 82] width 248 height 420
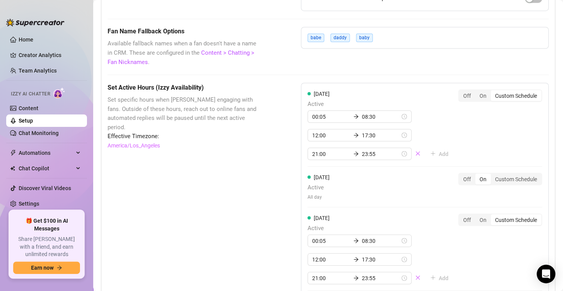
scroll to position [632, 0]
